Goal: Transaction & Acquisition: Download file/media

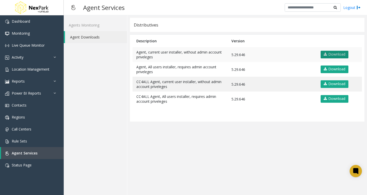
click at [340, 55] on link "Download" at bounding box center [334, 55] width 28 height 8
drag, startPoint x: 322, startPoint y: 132, endPoint x: 319, endPoint y: 139, distance: 7.1
click at [322, 132] on app-distributives "Distributives Description Version Agent, current user installer, without admin …" at bounding box center [247, 105] width 234 height 174
